Goal: Transaction & Acquisition: Purchase product/service

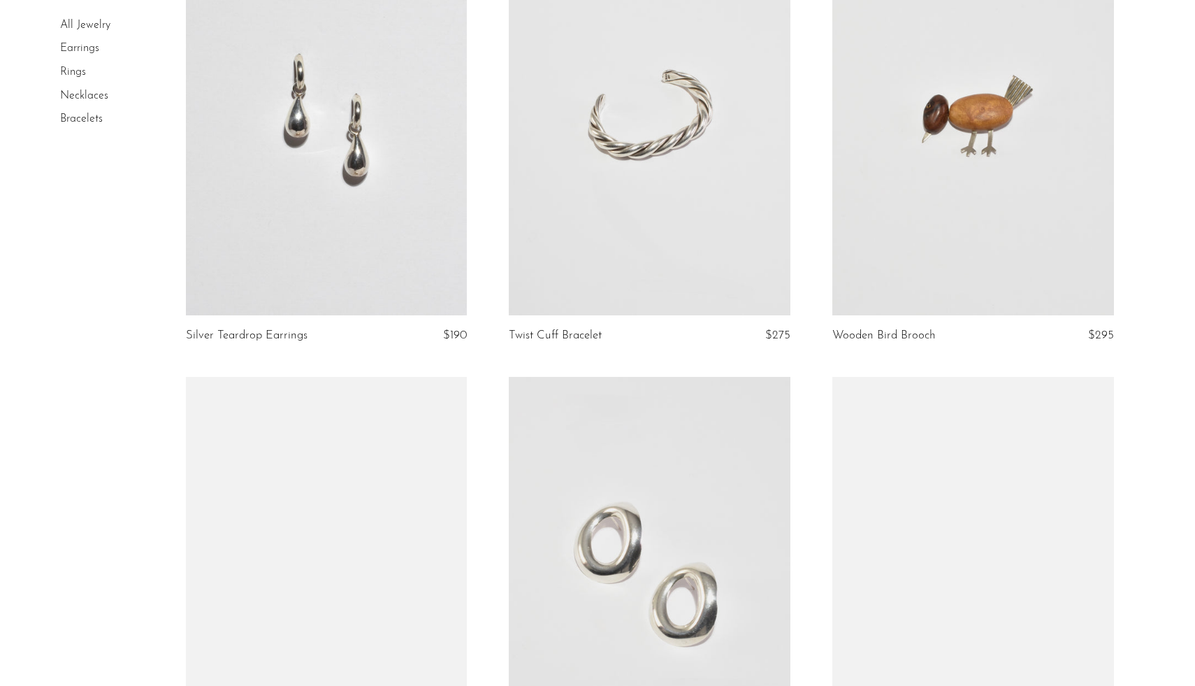
scroll to position [1663, 0]
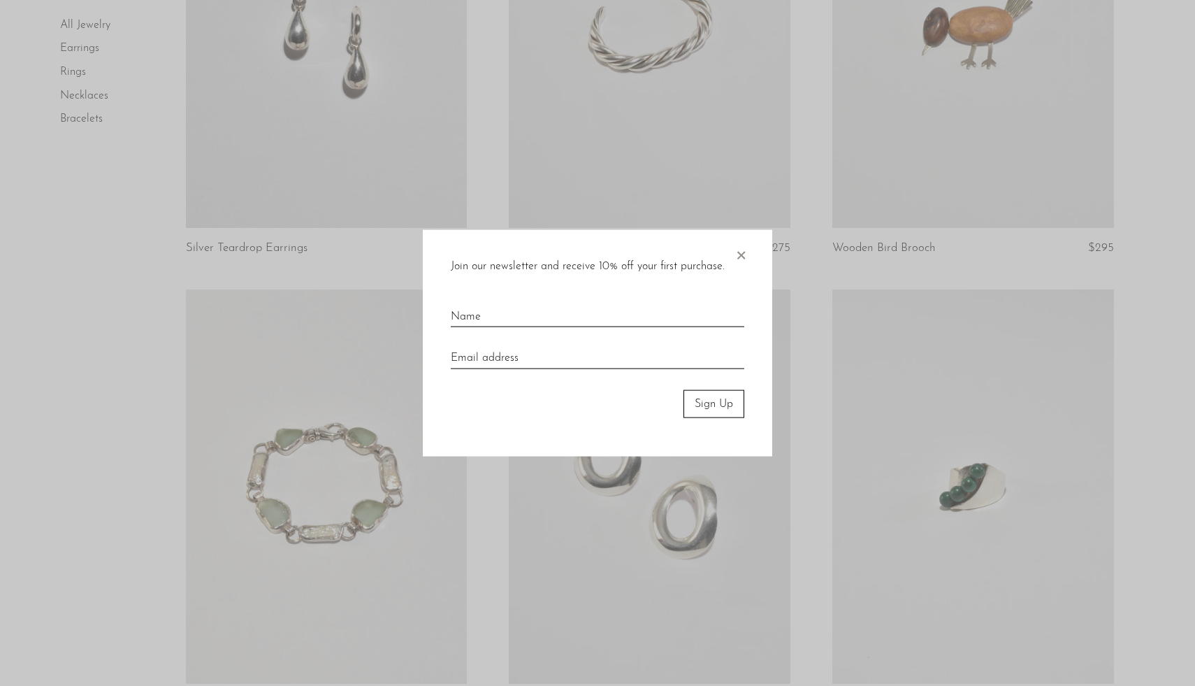
click at [730, 259] on div "Join our newsletter and receive 10% off your first purchase. ×" at bounding box center [598, 266] width 294 height 18
click at [741, 256] on span "×" at bounding box center [741, 251] width 14 height 45
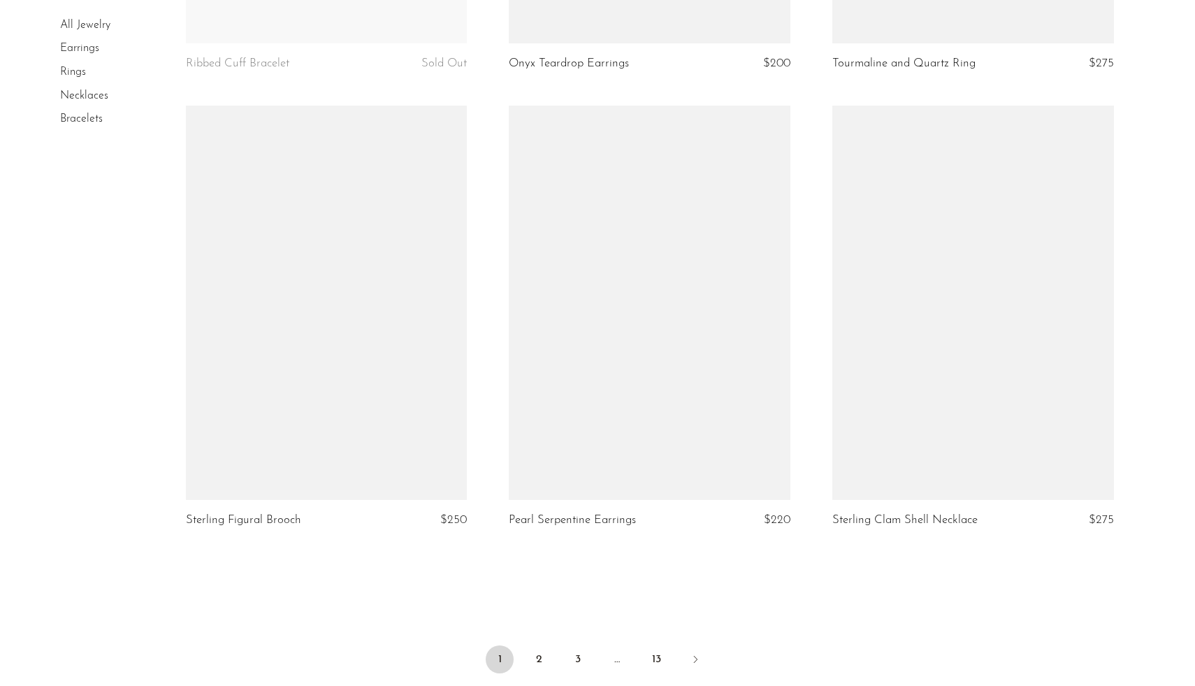
scroll to position [5254, 0]
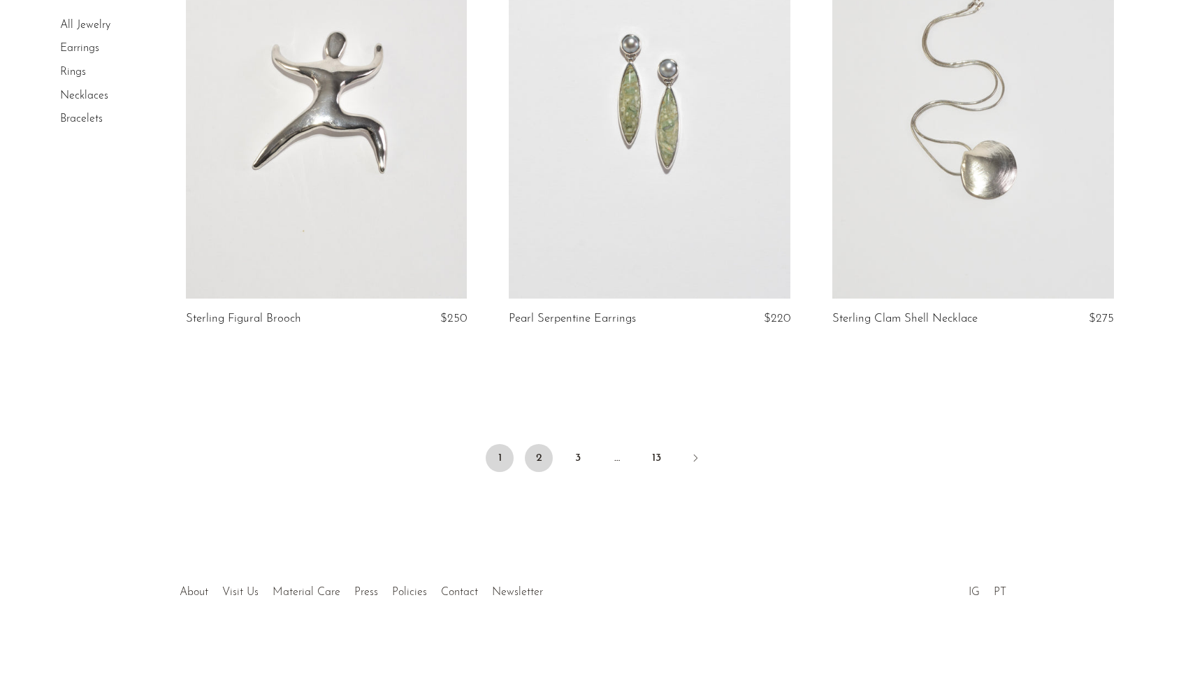
click at [537, 457] on link "2" at bounding box center [539, 458] width 28 height 28
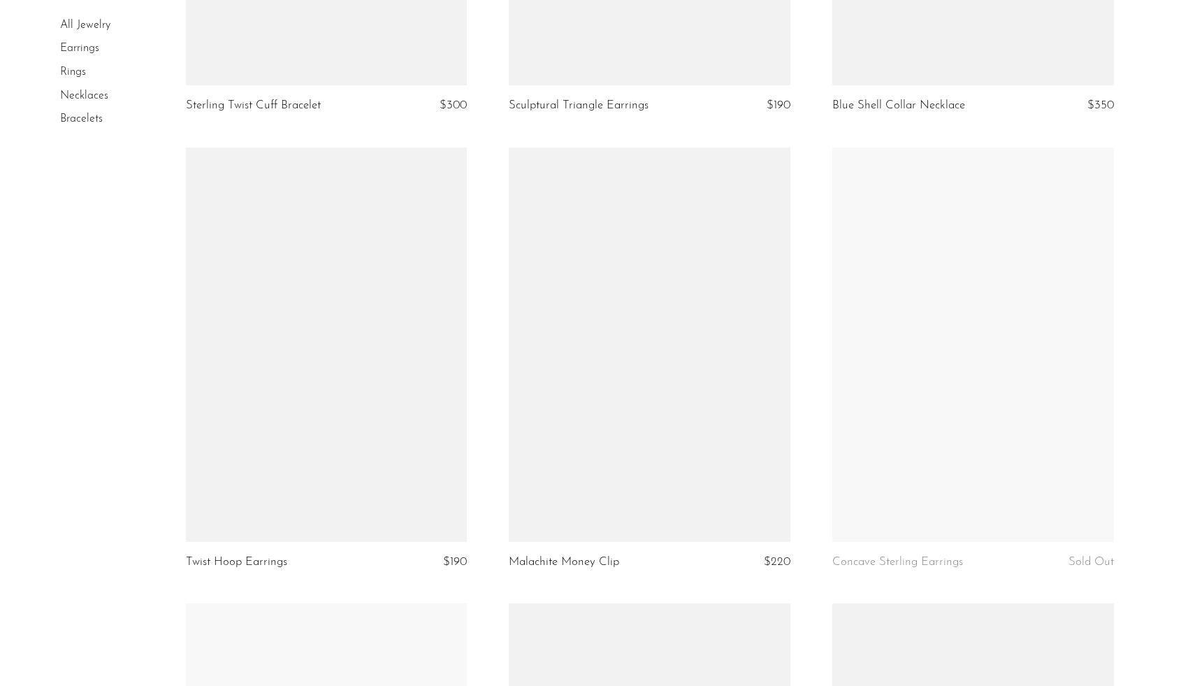
scroll to position [4185, 0]
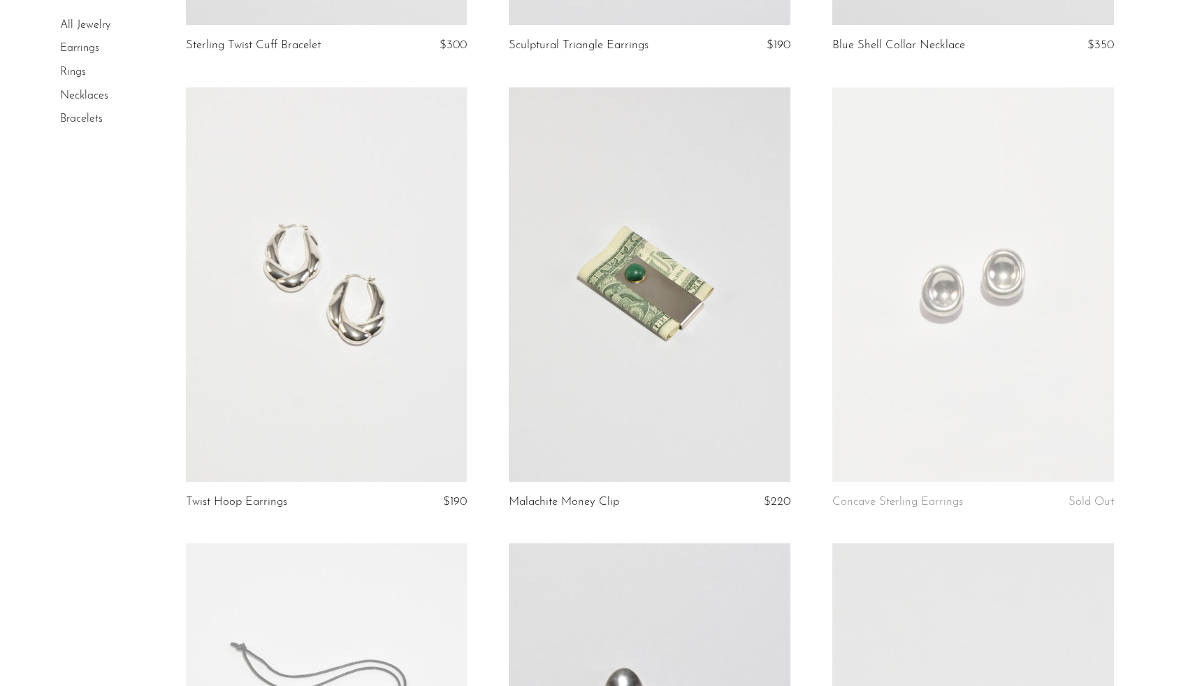
click at [79, 52] on link "Earrings" at bounding box center [79, 48] width 39 height 11
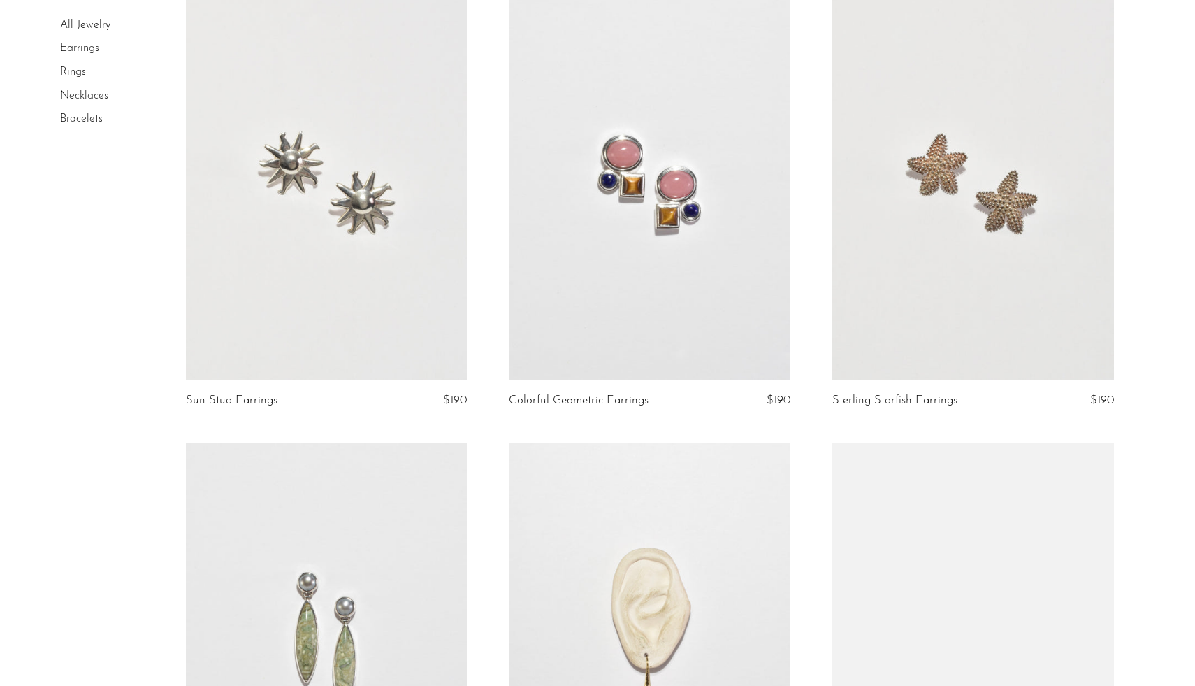
scroll to position [1472, 0]
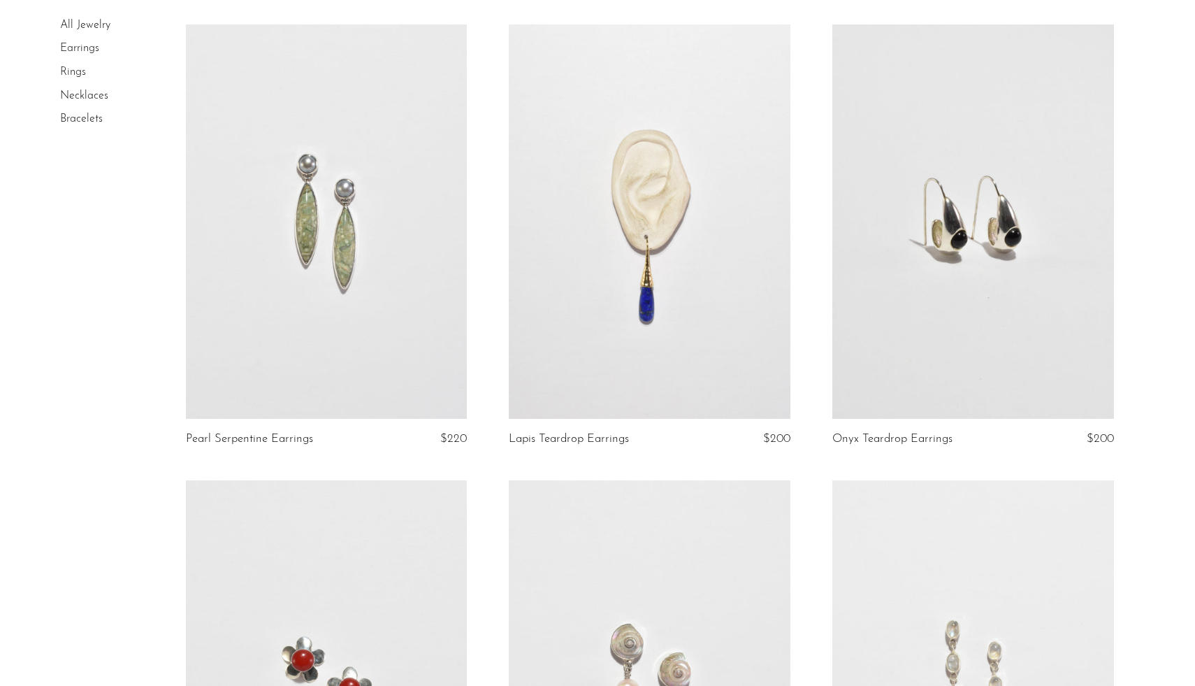
click at [362, 305] on link at bounding box center [327, 221] width 282 height 394
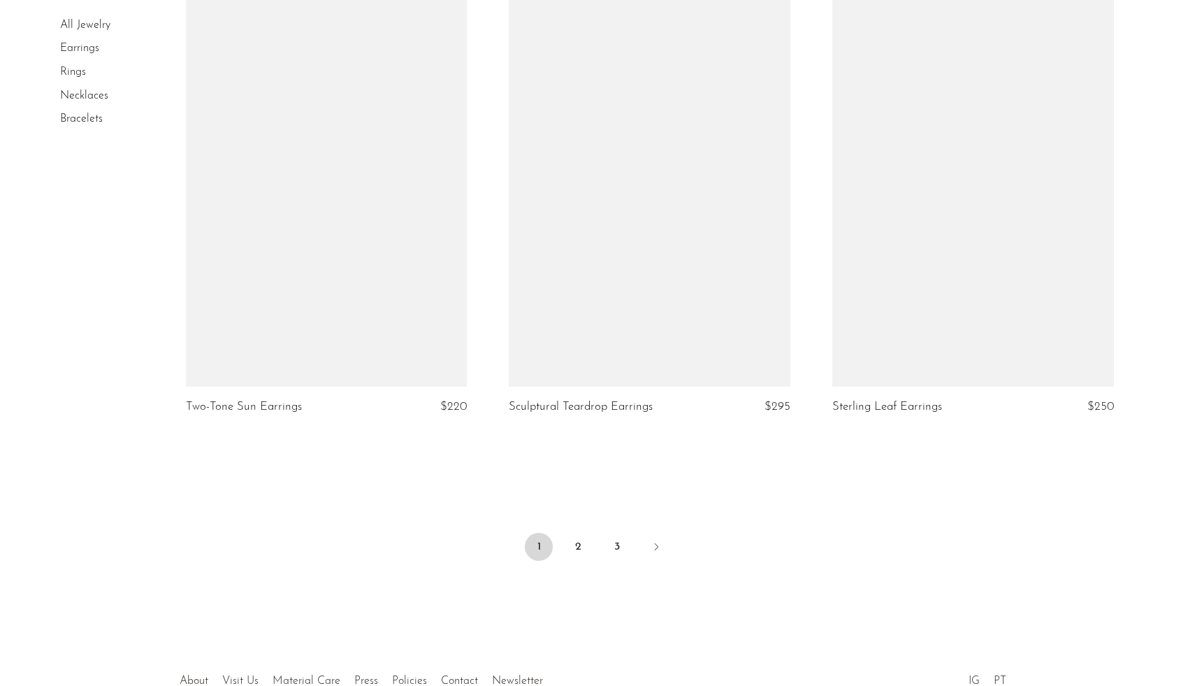
scroll to position [5145, 0]
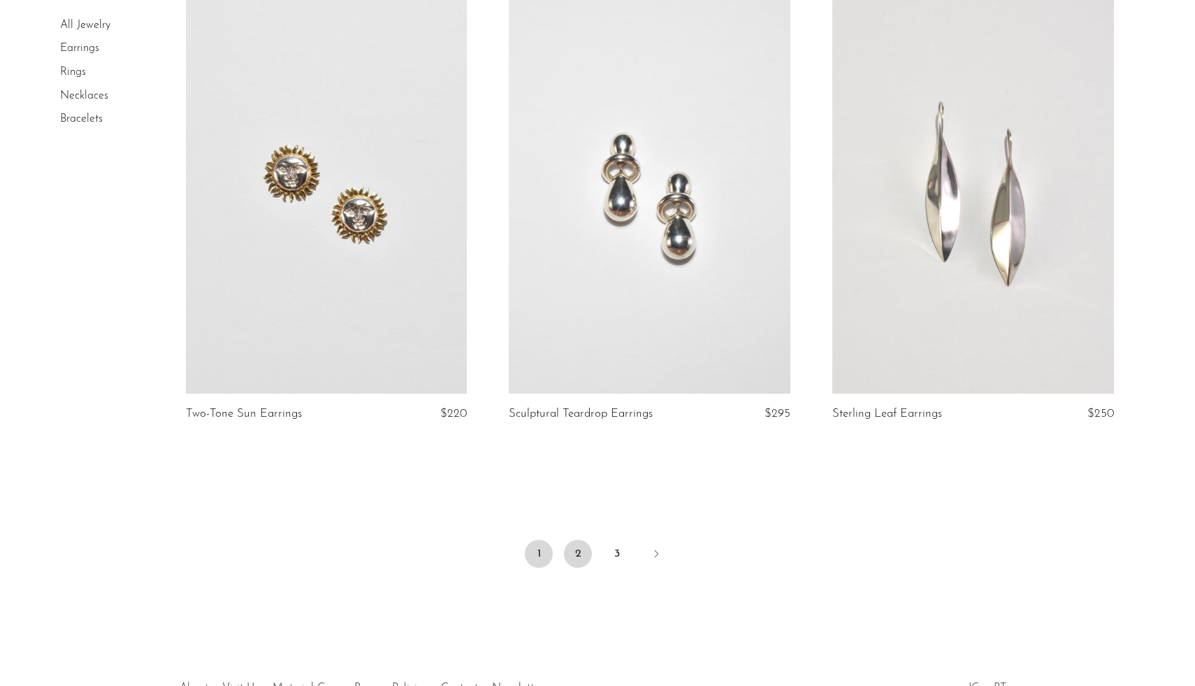
click at [573, 552] on link "2" at bounding box center [578, 553] width 28 height 28
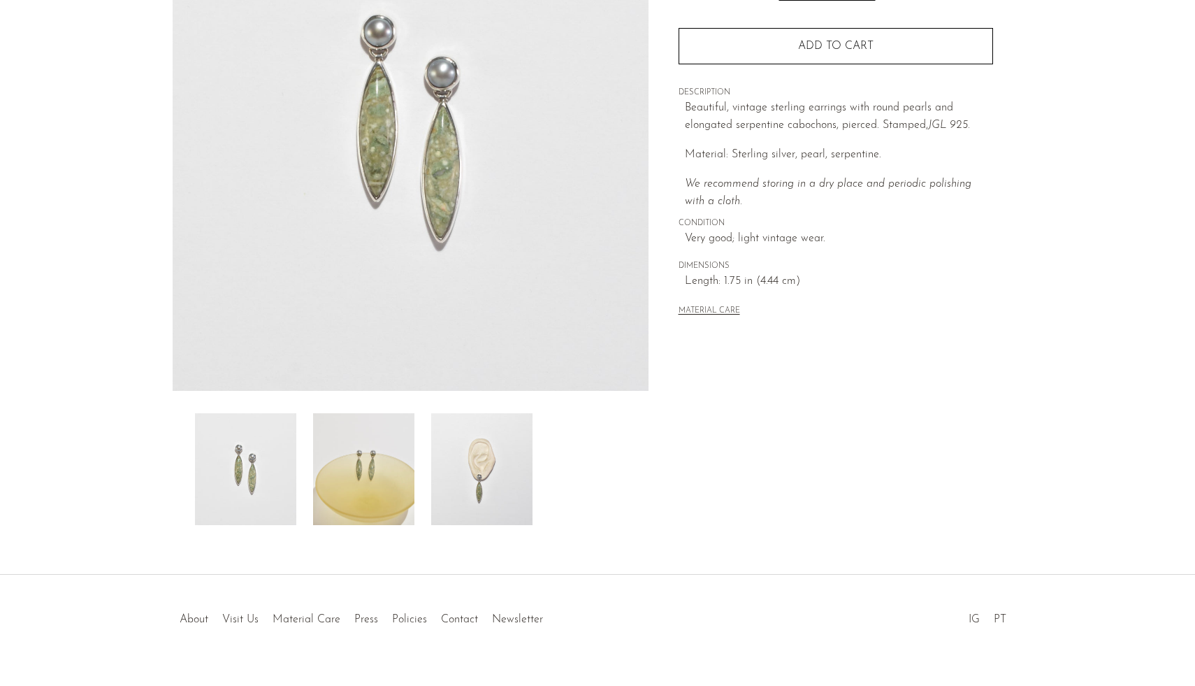
scroll to position [197, 0]
